Goal: Find specific page/section: Find specific page/section

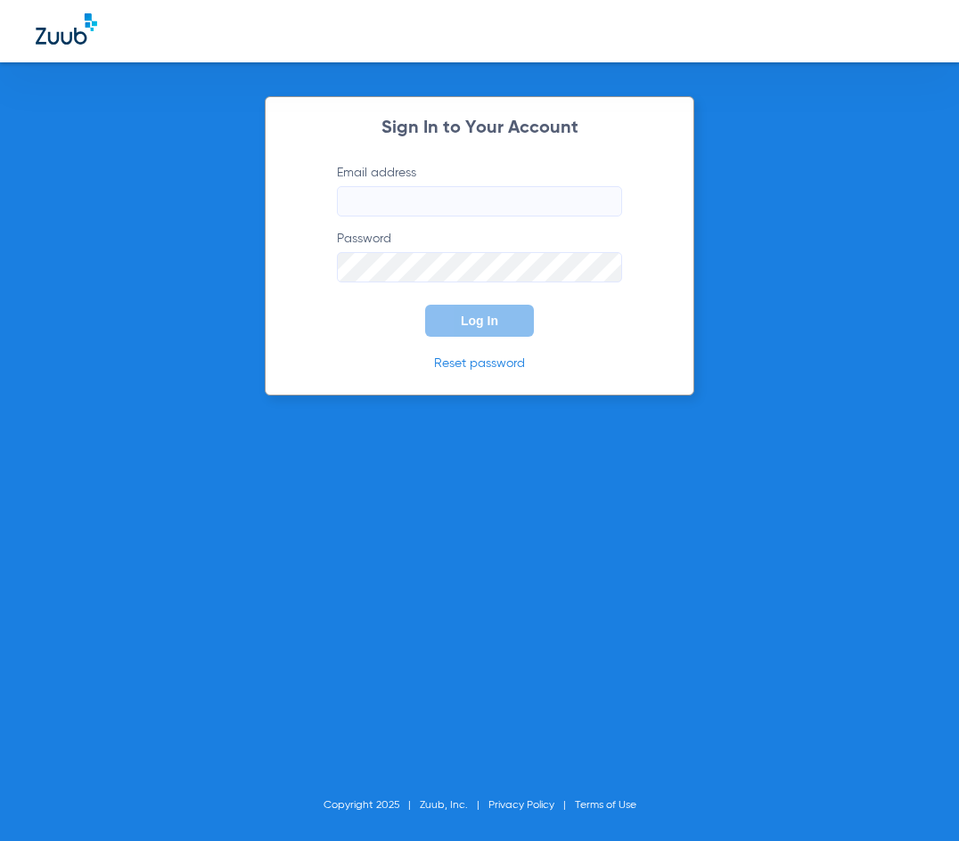
type input "[EMAIL_ADDRESS][DOMAIN_NAME]"
click at [455, 319] on button "Log In" at bounding box center [479, 321] width 109 height 32
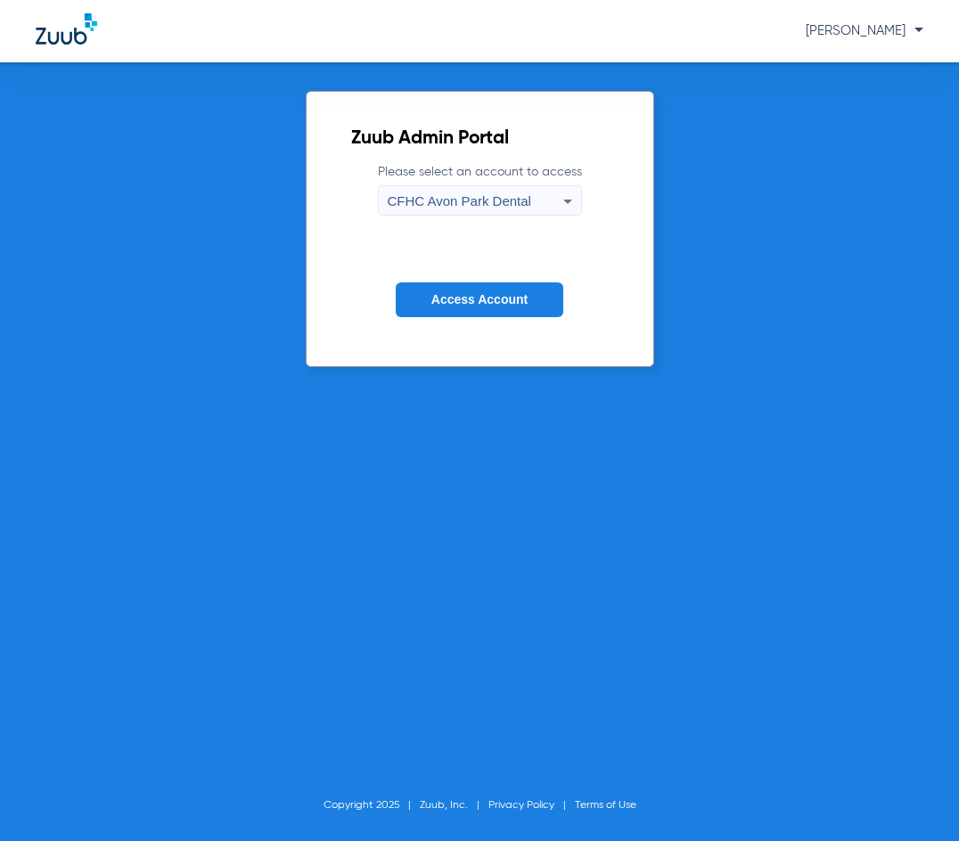
click at [481, 417] on div "Zuub Admin Portal Please select an account to access [GEOGRAPHIC_DATA] Dental A…" at bounding box center [479, 451] width 959 height 779
drag, startPoint x: 417, startPoint y: 445, endPoint x: 404, endPoint y: 436, distance: 16.1
click at [415, 443] on div "Zuub Admin Portal Please select an account to access [GEOGRAPHIC_DATA] Dental A…" at bounding box center [479, 451] width 959 height 779
click at [435, 197] on span "CFHC Avon Park Dental" at bounding box center [459, 200] width 143 height 15
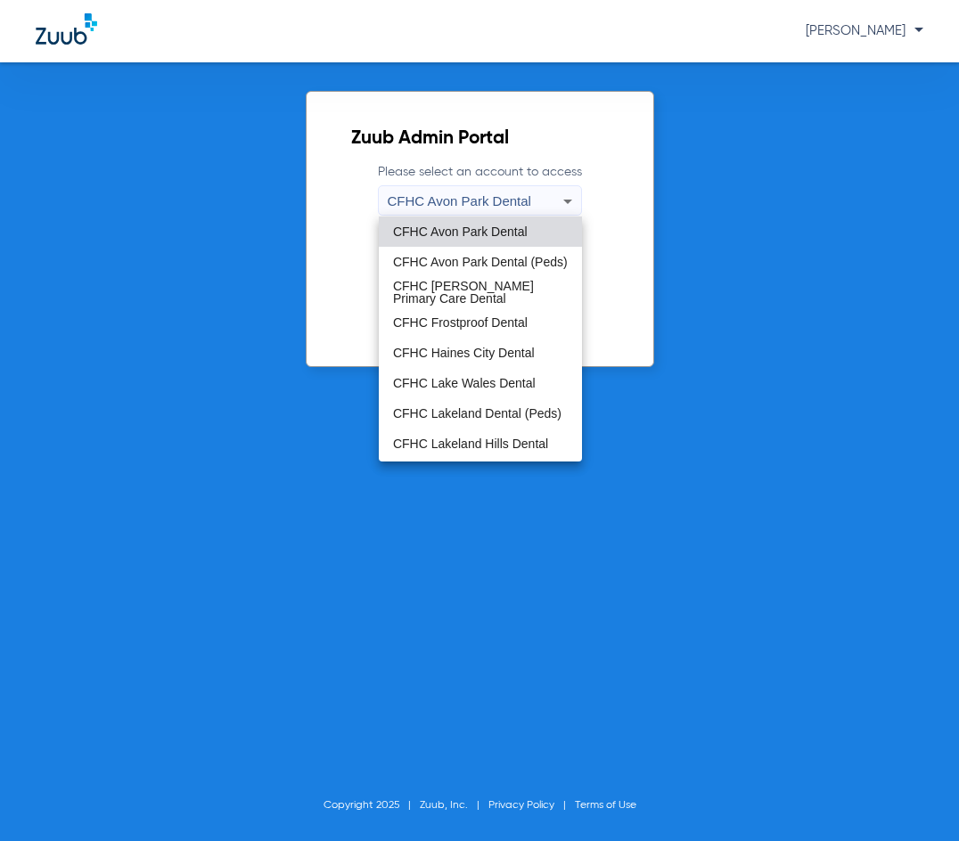
scroll to position [119, 0]
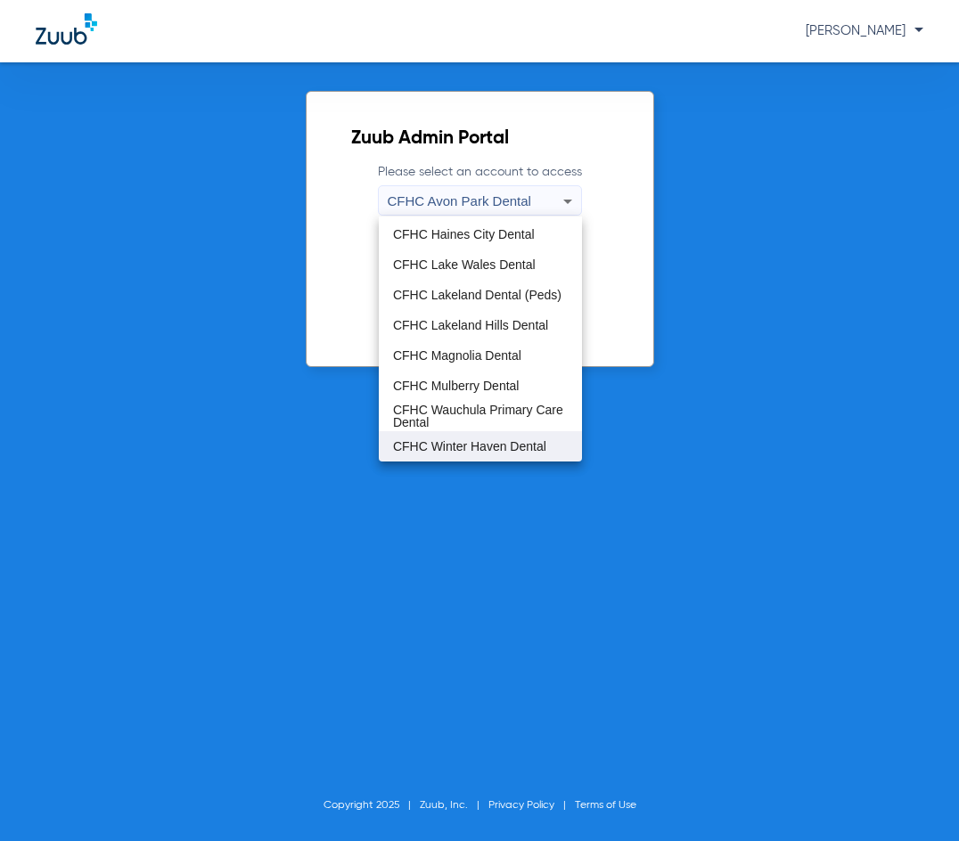
click at [464, 448] on span "CFHC Winter Haven Dental" at bounding box center [469, 446] width 153 height 12
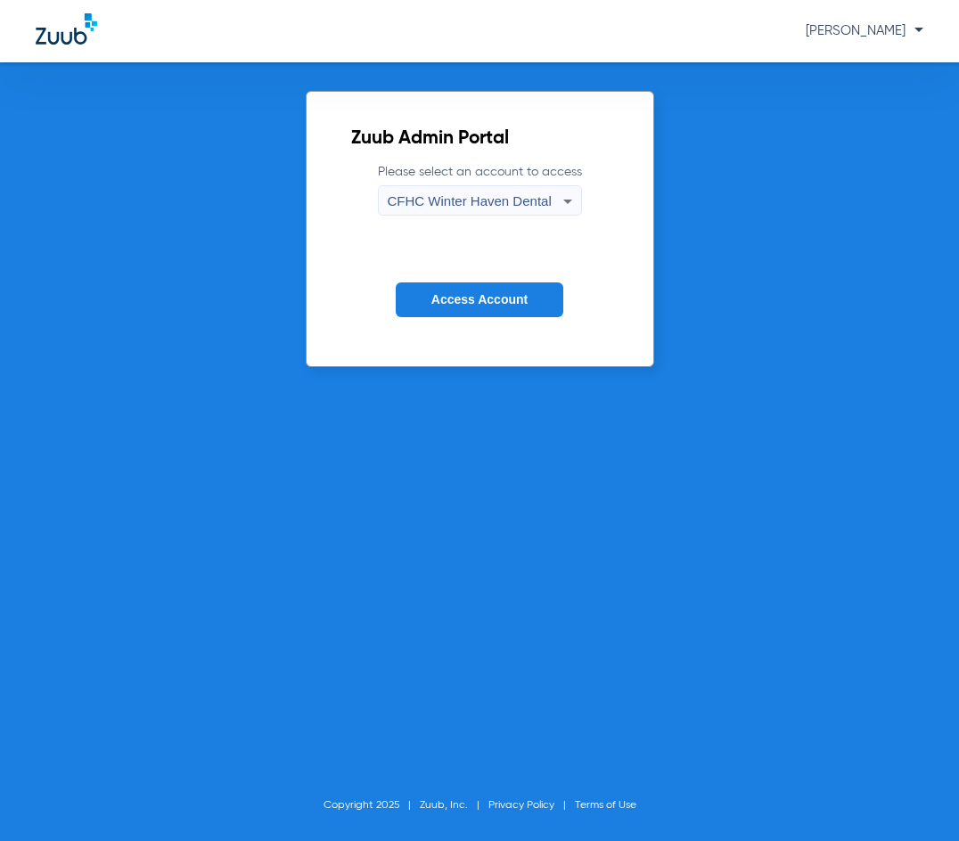
click at [362, 602] on div "Zuub Admin Portal Please select an account to access CFHC Winter Haven Dental A…" at bounding box center [479, 451] width 959 height 779
click at [434, 299] on span "Access Account" at bounding box center [479, 299] width 96 height 14
